Goal: Transaction & Acquisition: Download file/media

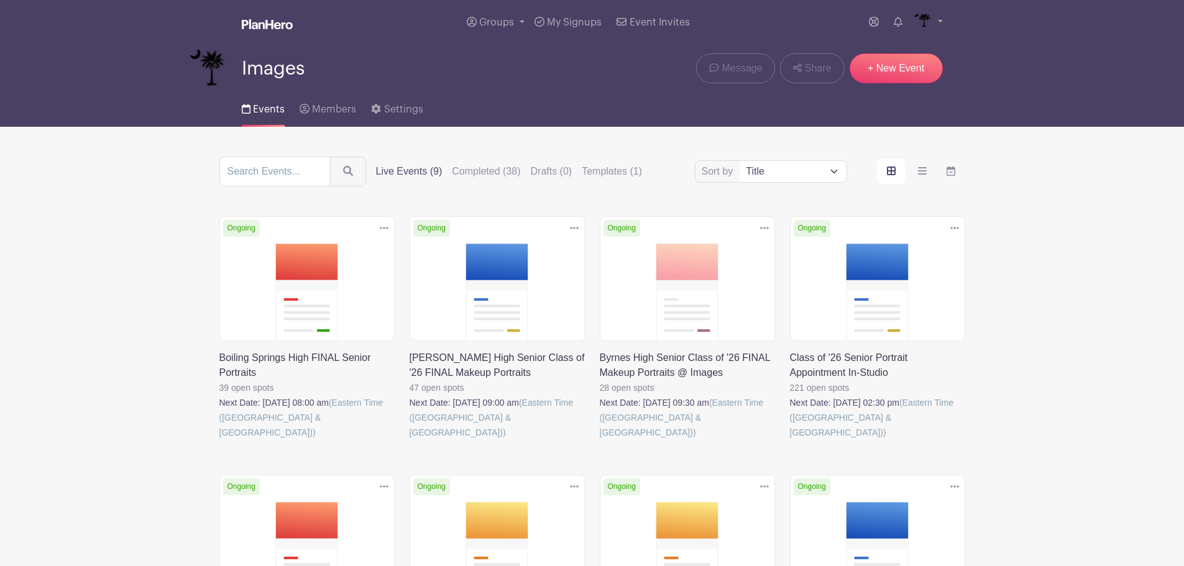
scroll to position [124, 0]
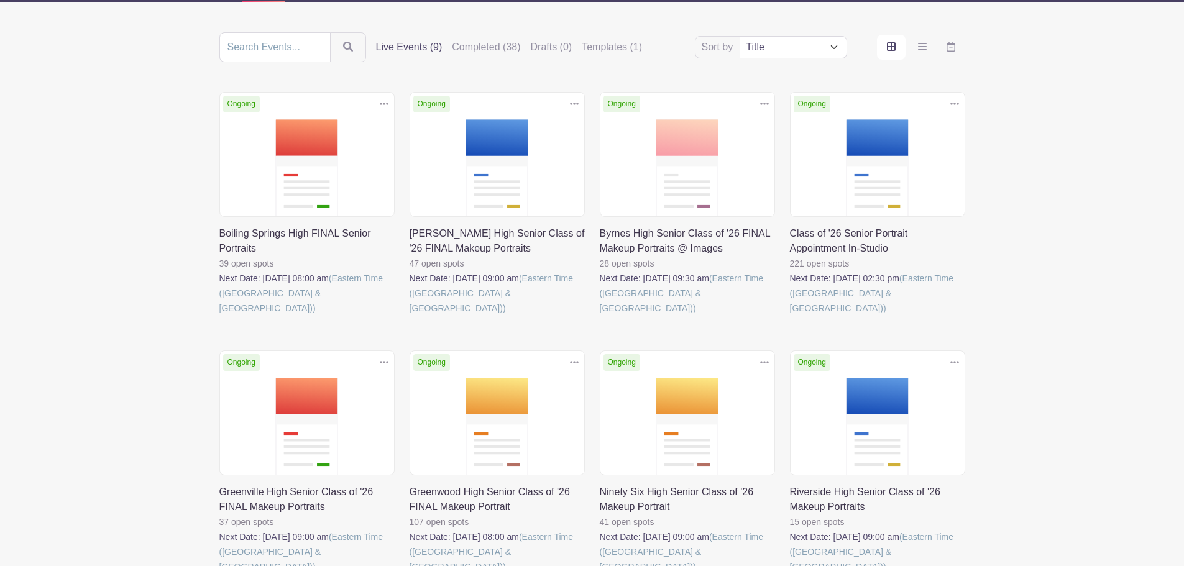
click at [790, 316] on link at bounding box center [790, 316] width 0 height 0
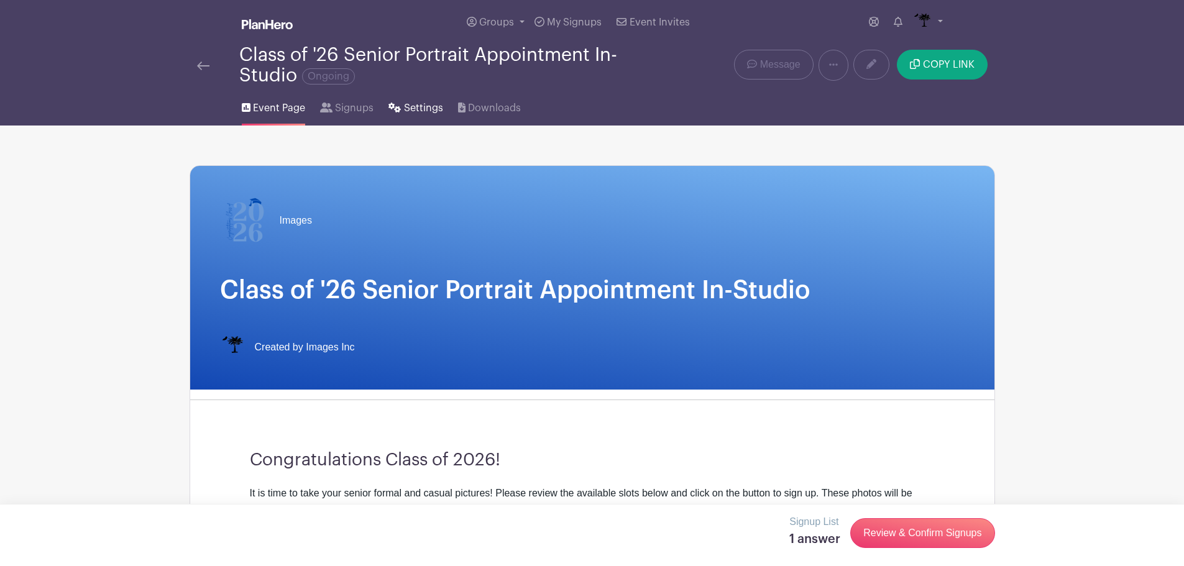
click at [428, 98] on link "Settings" at bounding box center [415, 106] width 54 height 40
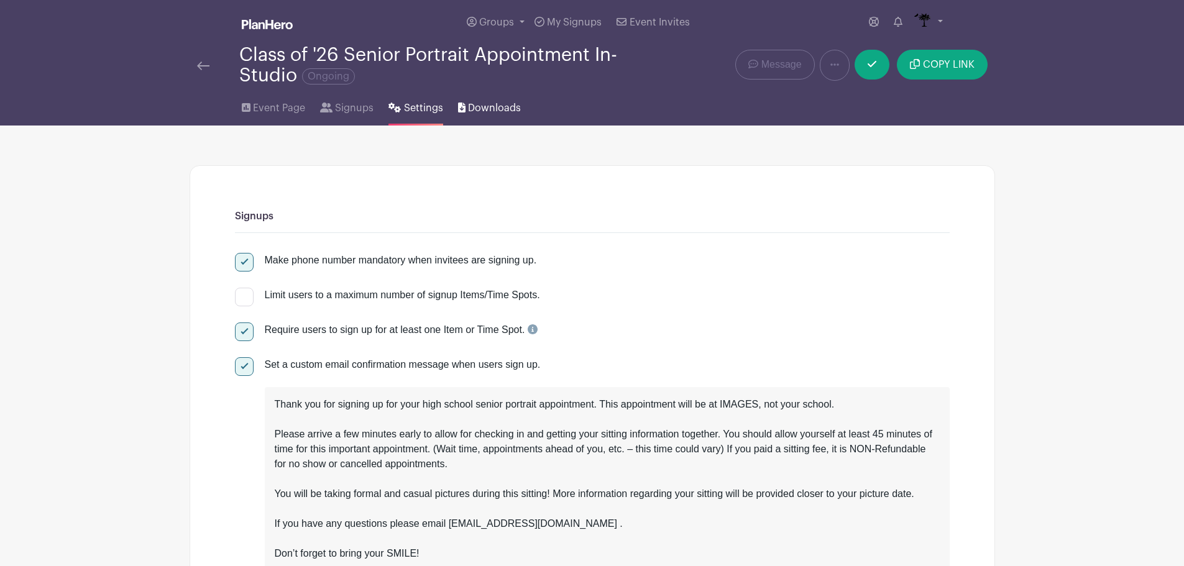
click at [479, 105] on span "Downloads" at bounding box center [494, 108] width 53 height 15
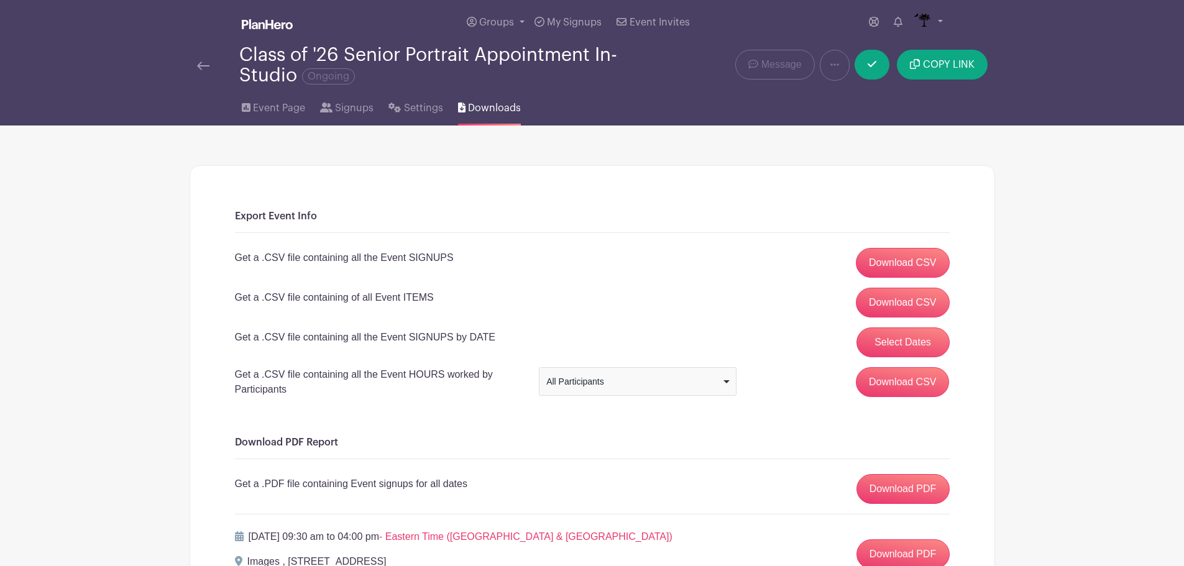
scroll to position [249, 0]
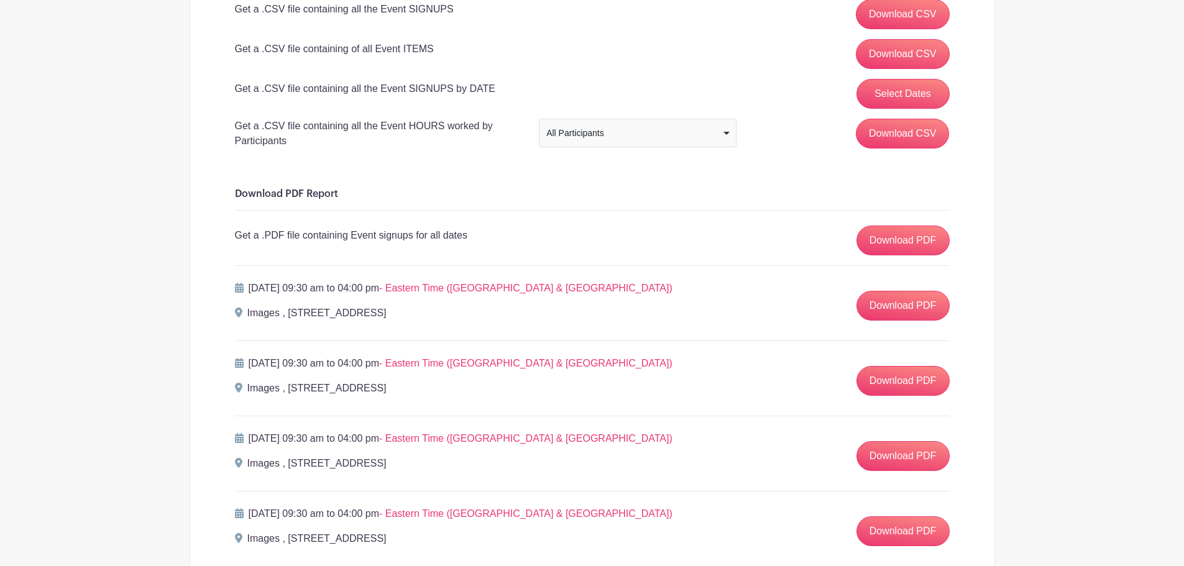
click at [677, 135] on div "All Participants" at bounding box center [633, 133] width 175 height 13
drag, startPoint x: 836, startPoint y: 151, endPoint x: 825, endPoint y: 161, distance: 14.5
click at [837, 151] on div "Download CSV" at bounding box center [850, 136] width 213 height 34
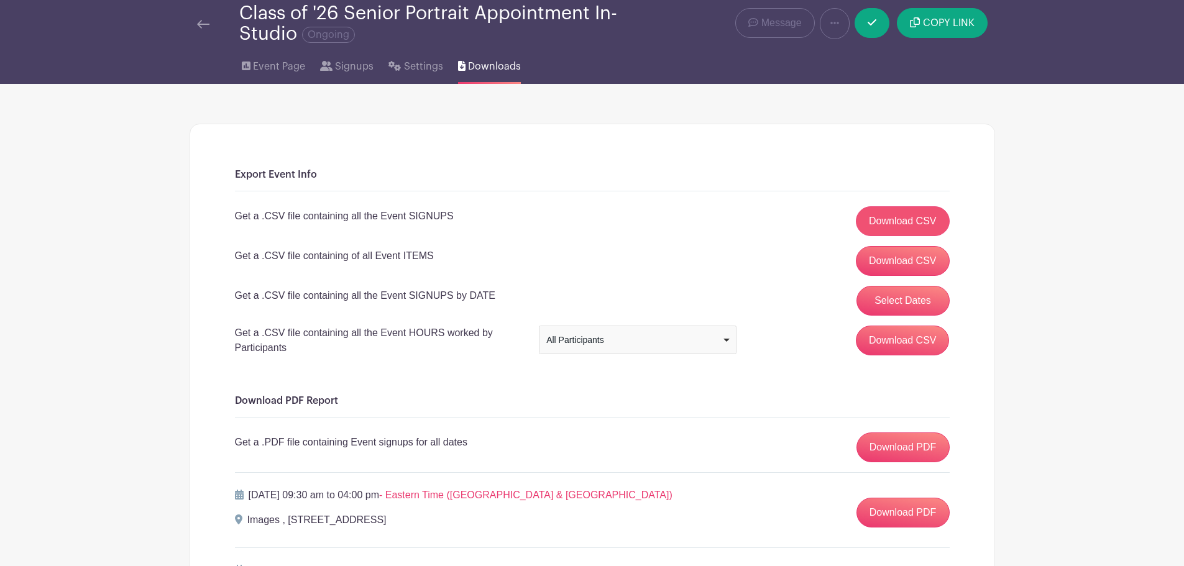
scroll to position [62, 0]
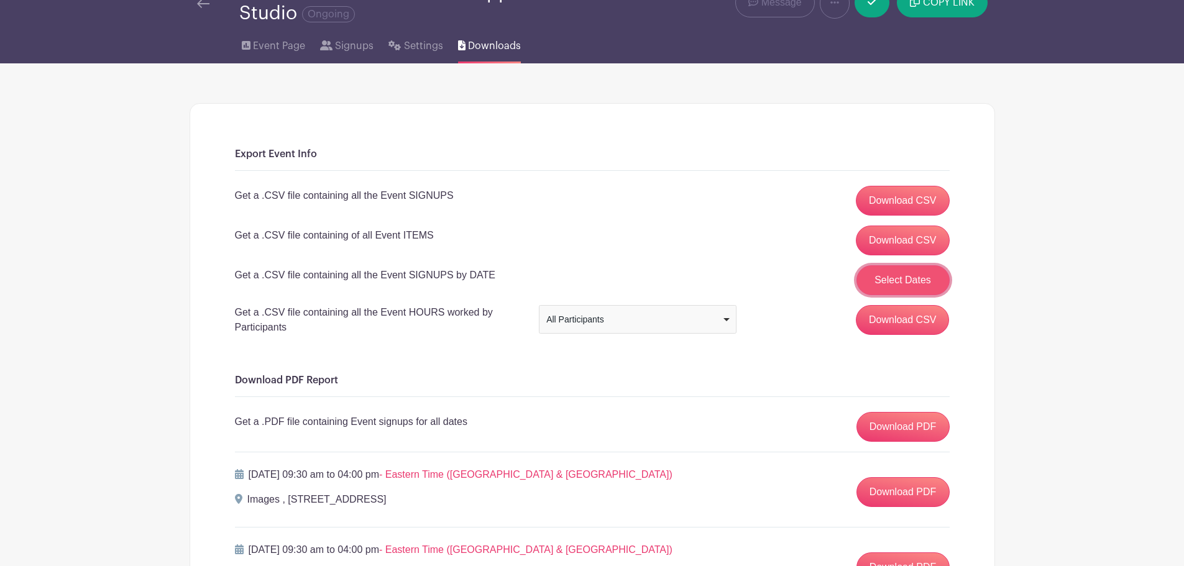
click at [901, 283] on button "Select Dates" at bounding box center [902, 280] width 93 height 30
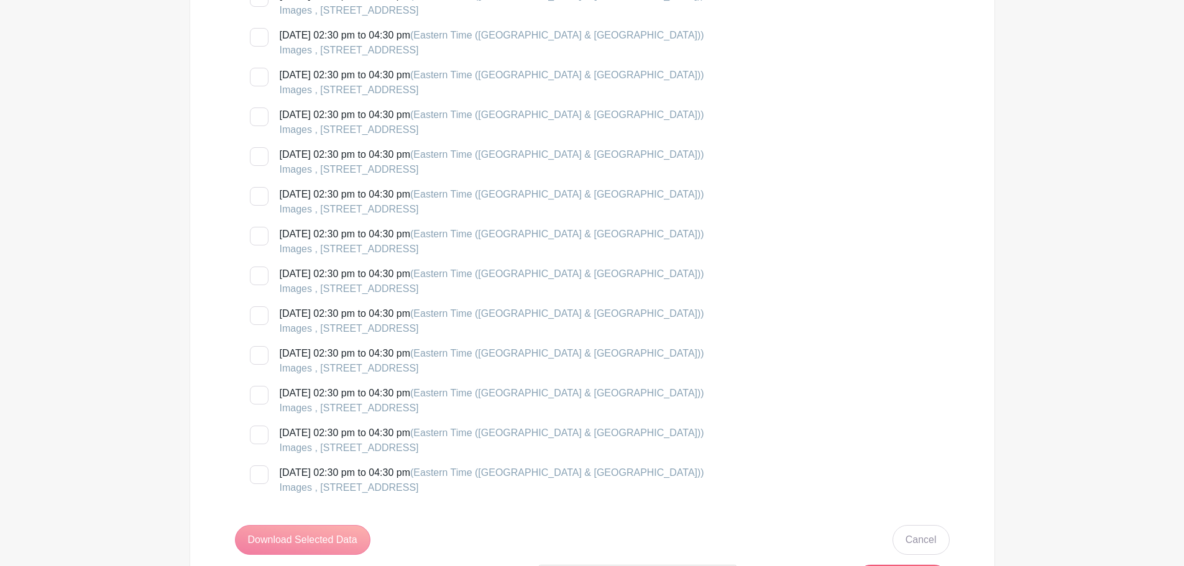
scroll to position [2610, 0]
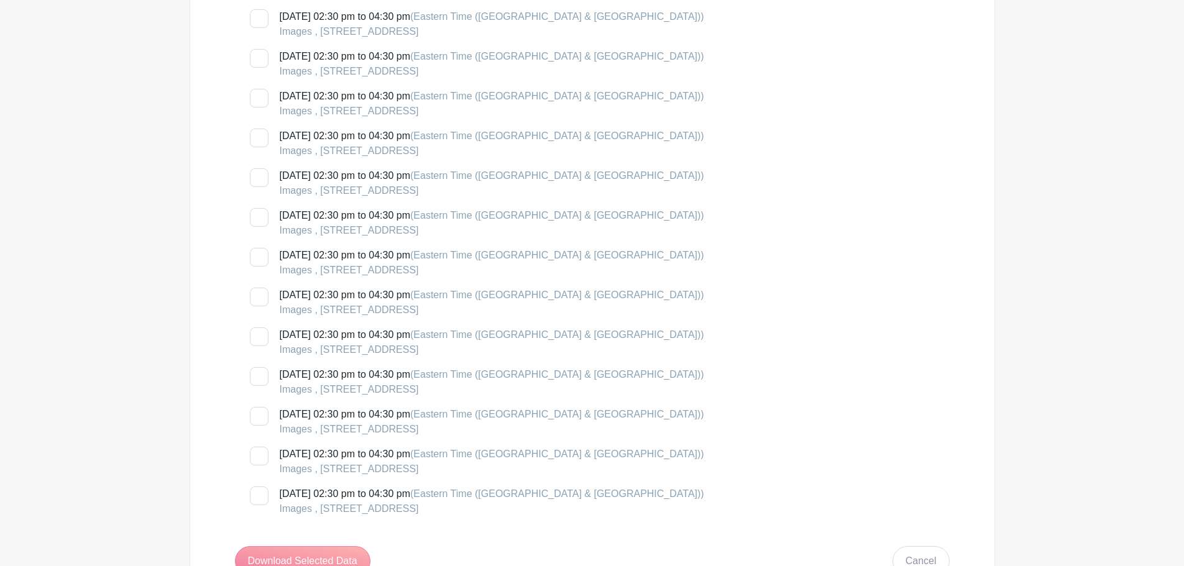
click at [257, 135] on input "[DATE] 02:30 pm to 04:30 pm (Eastern Time ([GEOGRAPHIC_DATA] & [GEOGRAPHIC_DATA…" at bounding box center [254, 133] width 8 height 8
checkbox input "true"
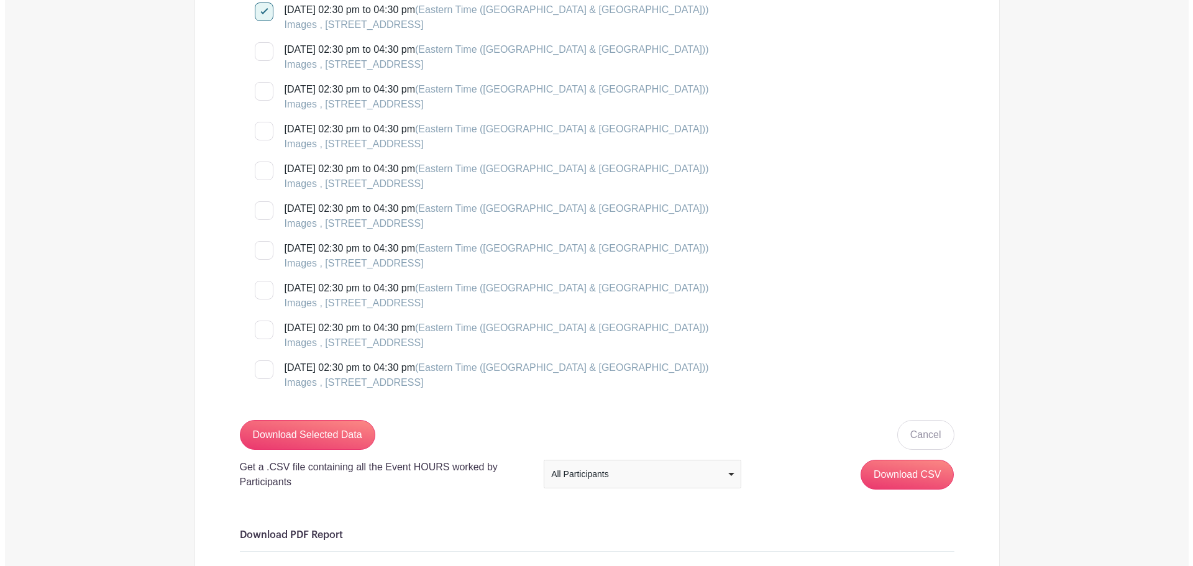
scroll to position [2983, 0]
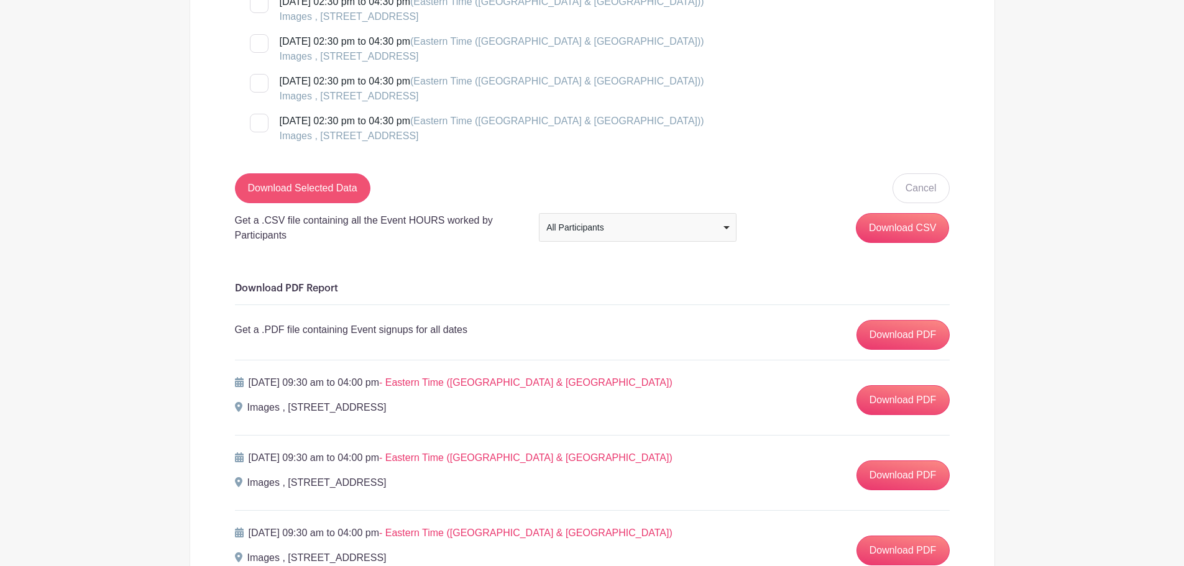
drag, startPoint x: 318, startPoint y: 172, endPoint x: 316, endPoint y: 191, distance: 18.7
click at [316, 195] on input "Download Selected Data" at bounding box center [302, 188] width 135 height 30
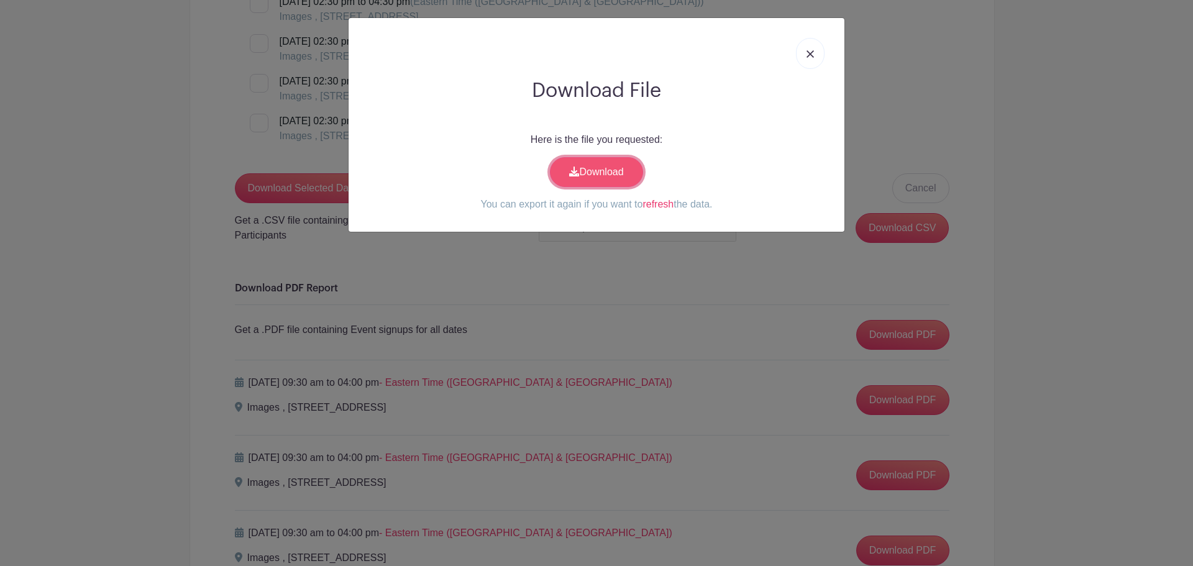
click at [621, 167] on link "Download" at bounding box center [596, 172] width 93 height 30
